Goal: Find specific page/section

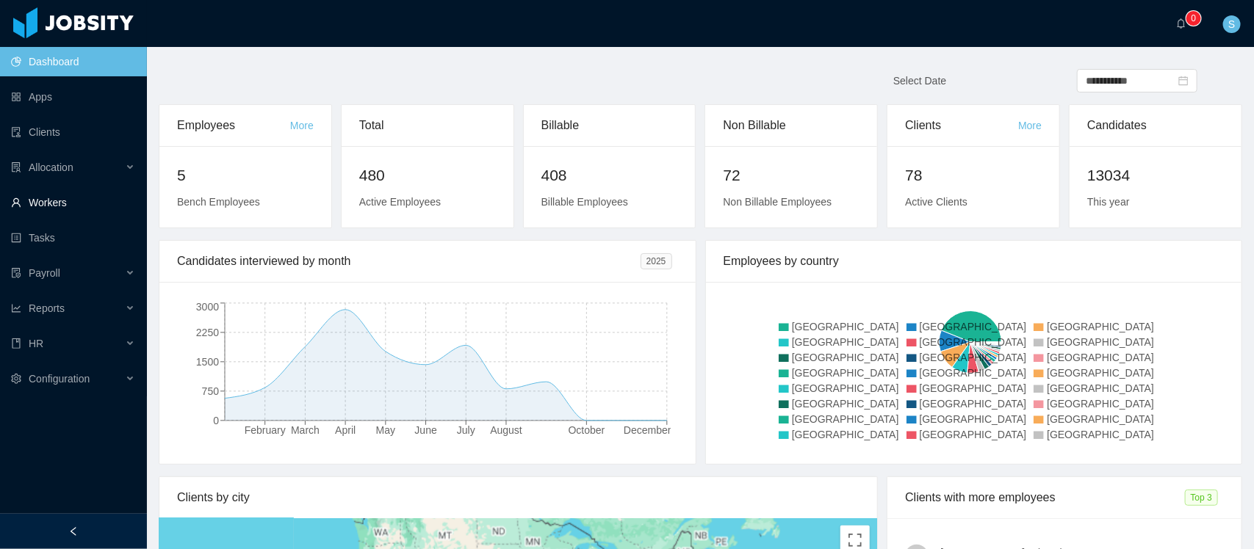
click at [55, 203] on link "Workers" at bounding box center [73, 202] width 124 height 29
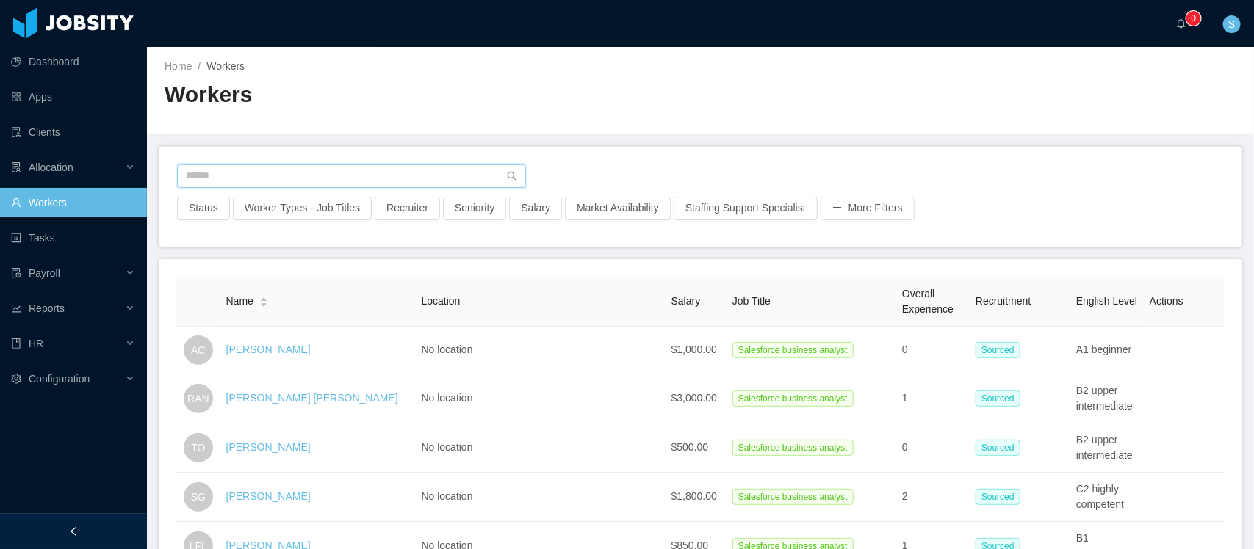
click at [295, 175] on input "text" at bounding box center [351, 177] width 349 height 24
type input "****"
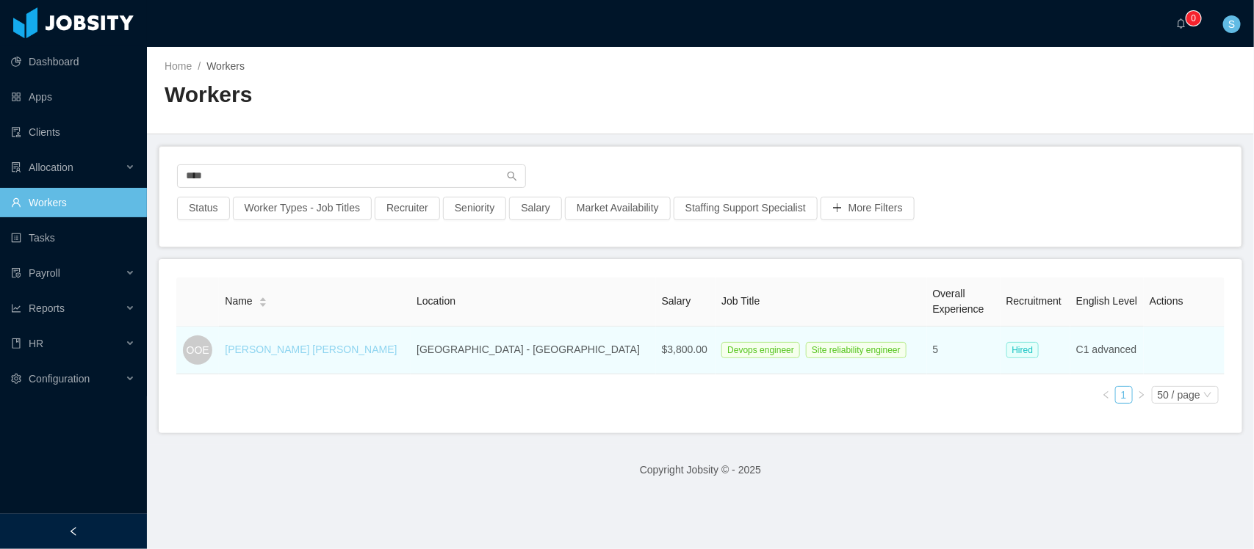
click at [306, 347] on link "[PERSON_NAME] [PERSON_NAME]" at bounding box center [311, 350] width 172 height 12
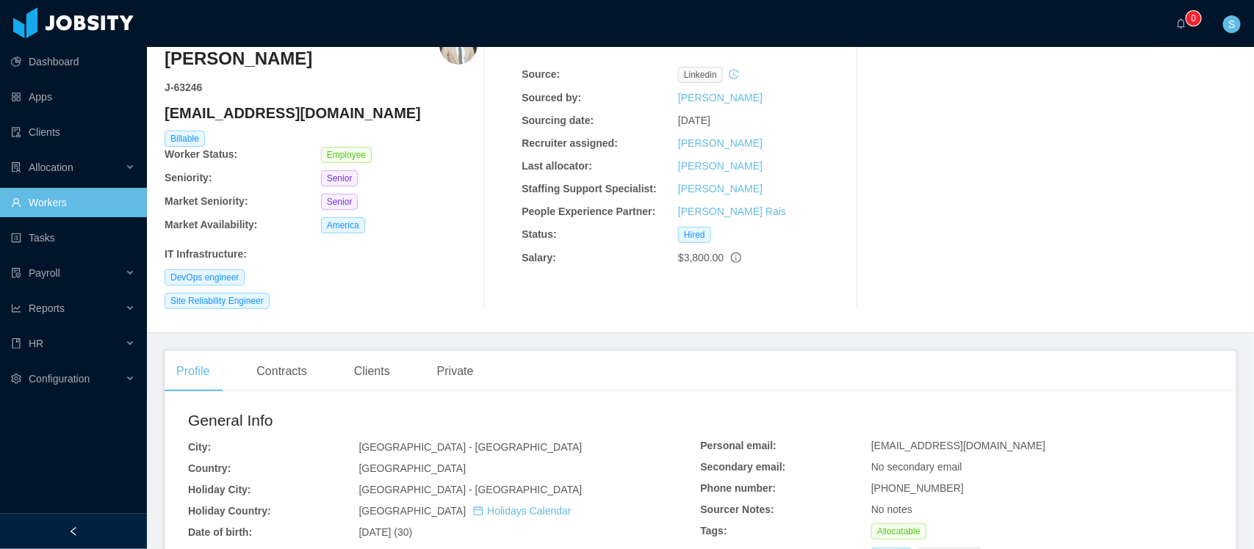
scroll to position [184, 0]
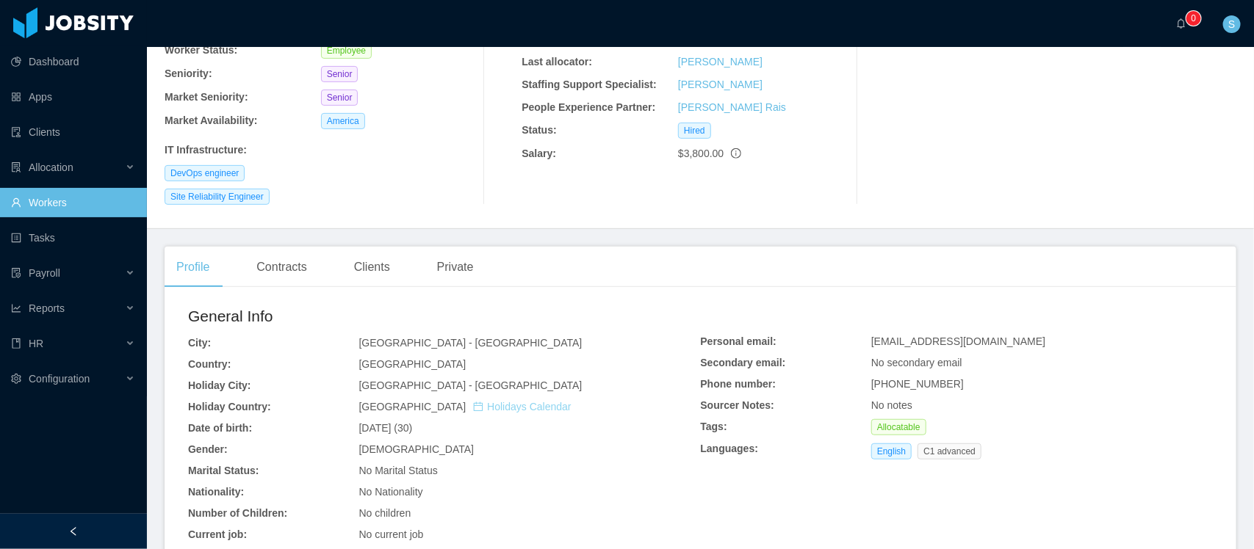
click at [473, 401] on link "Holidays Calendar" at bounding box center [522, 407] width 98 height 12
